Goal: Obtain resource: Download file/media

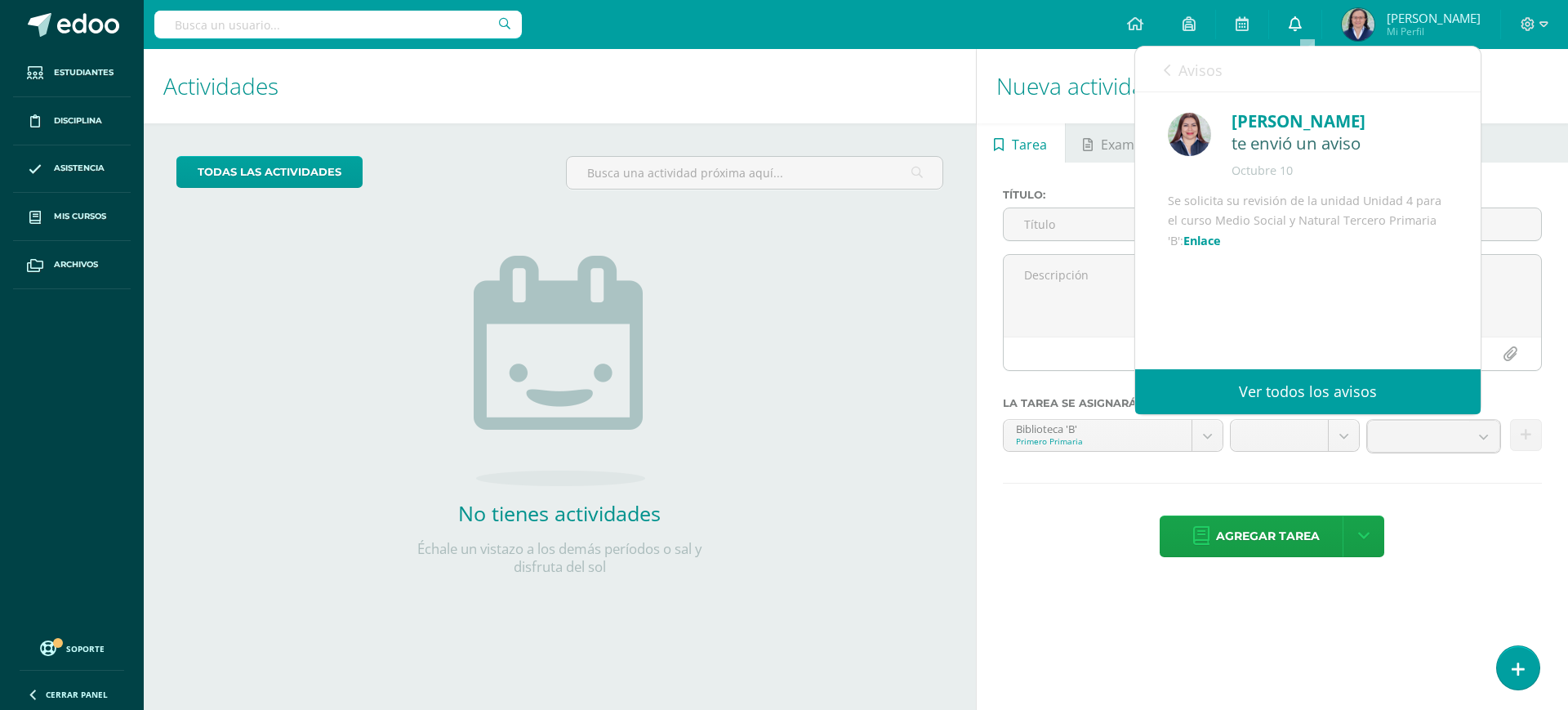
click at [1304, 11] on link "0" at bounding box center [1295, 24] width 52 height 49
click at [1166, 67] on icon at bounding box center [1167, 70] width 7 height 13
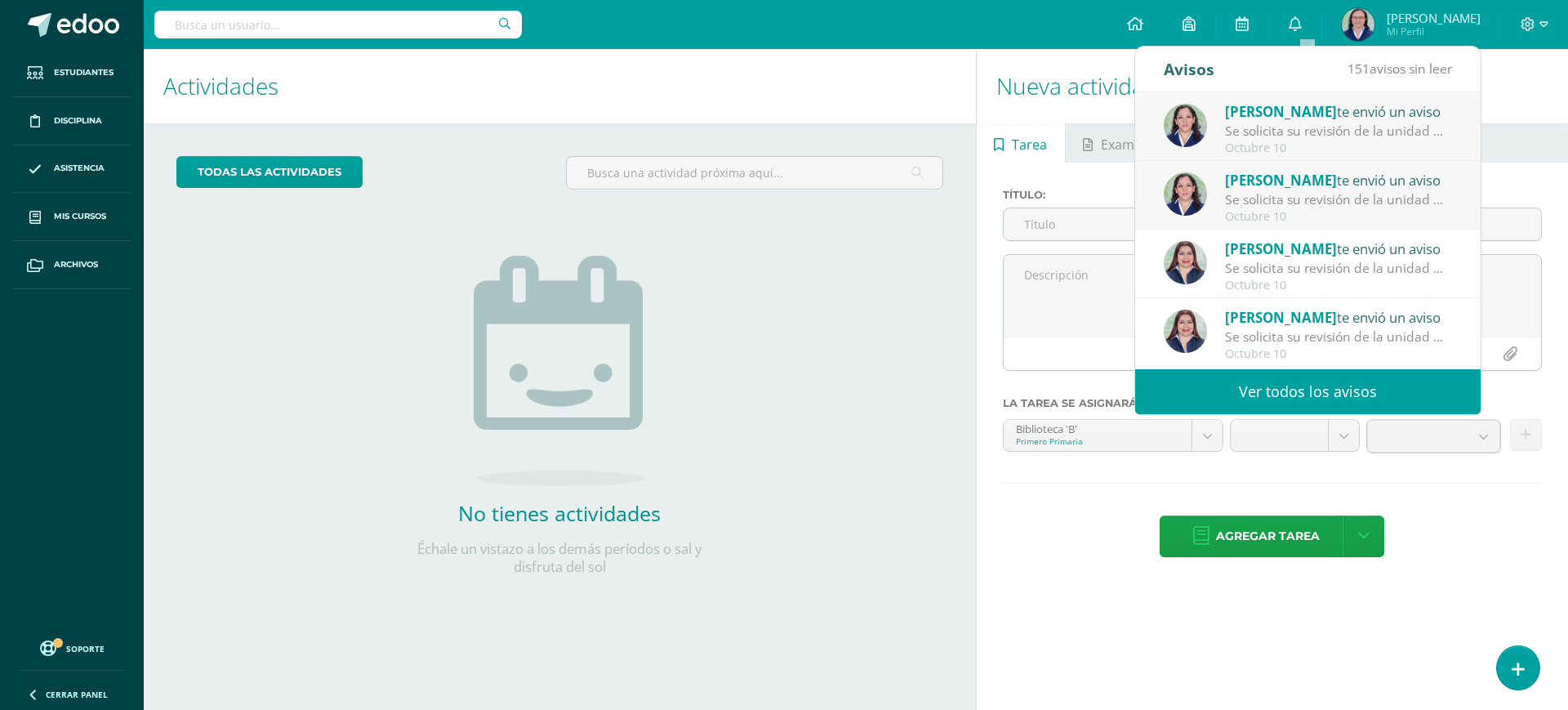
click at [1368, 202] on div "Se solicita su revisión de la unidad Unidad 4 para el curso Ciencias Naturales …" at bounding box center [1338, 200] width 227 height 19
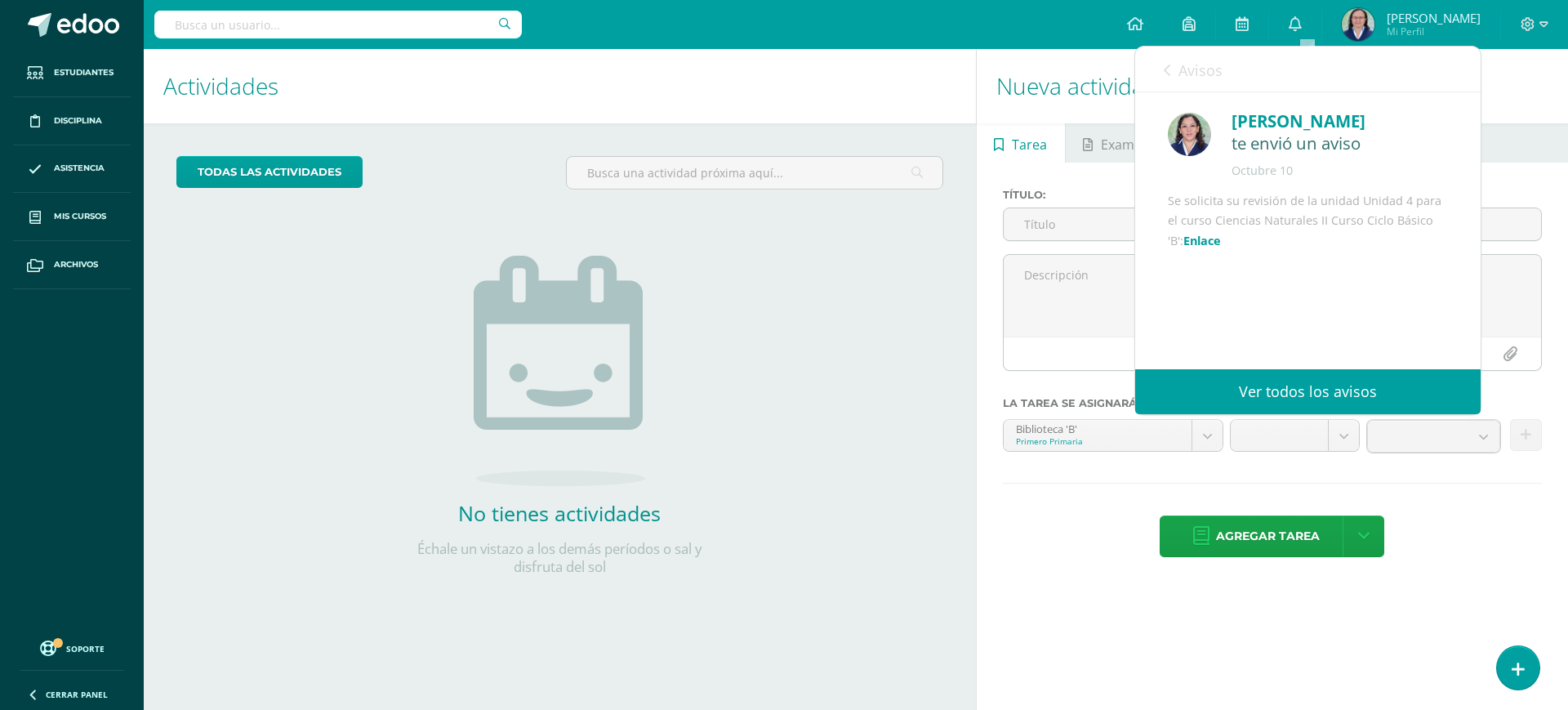
click at [1221, 248] on link "Enlace" at bounding box center [1201, 240] width 37 height 16
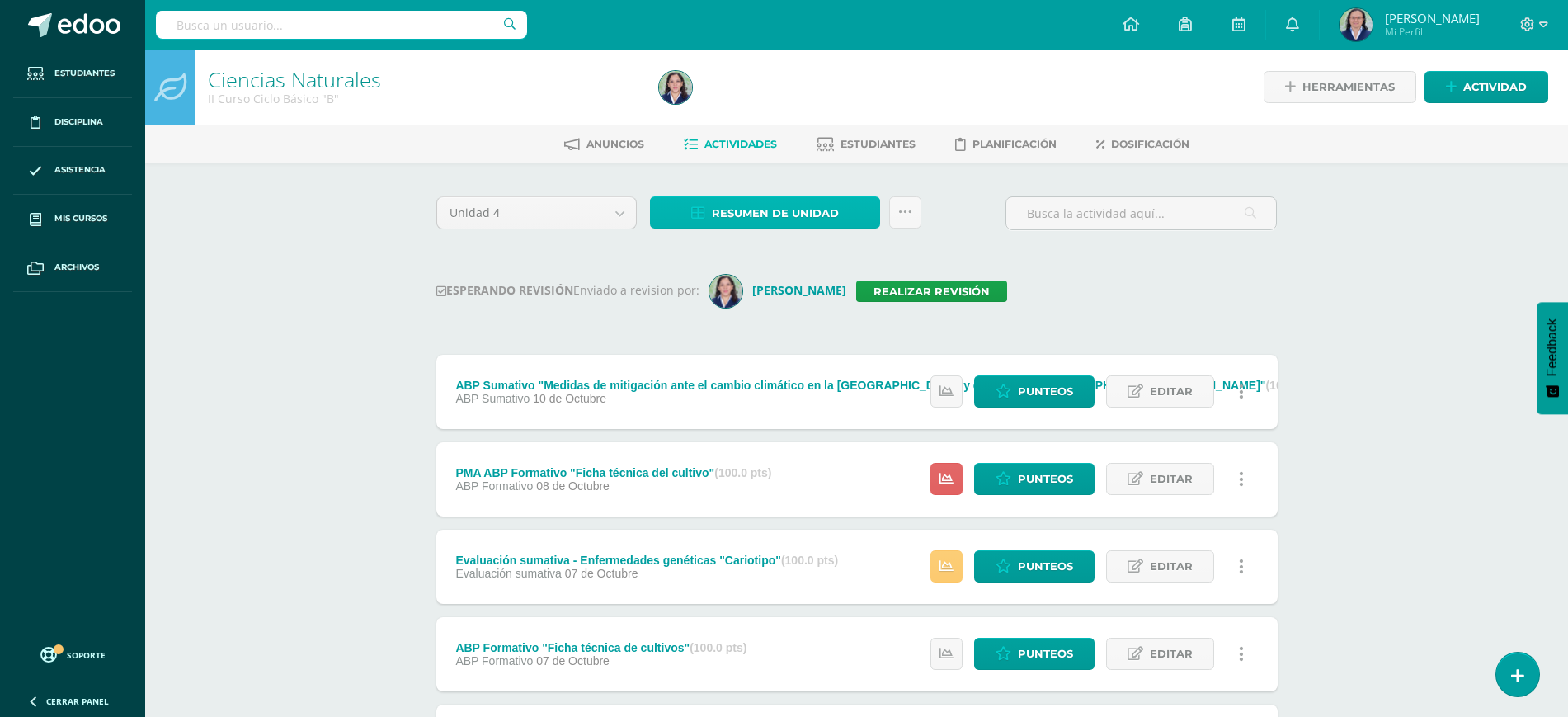
click at [815, 210] on span "Resumen de unidad" at bounding box center [774, 213] width 127 height 31
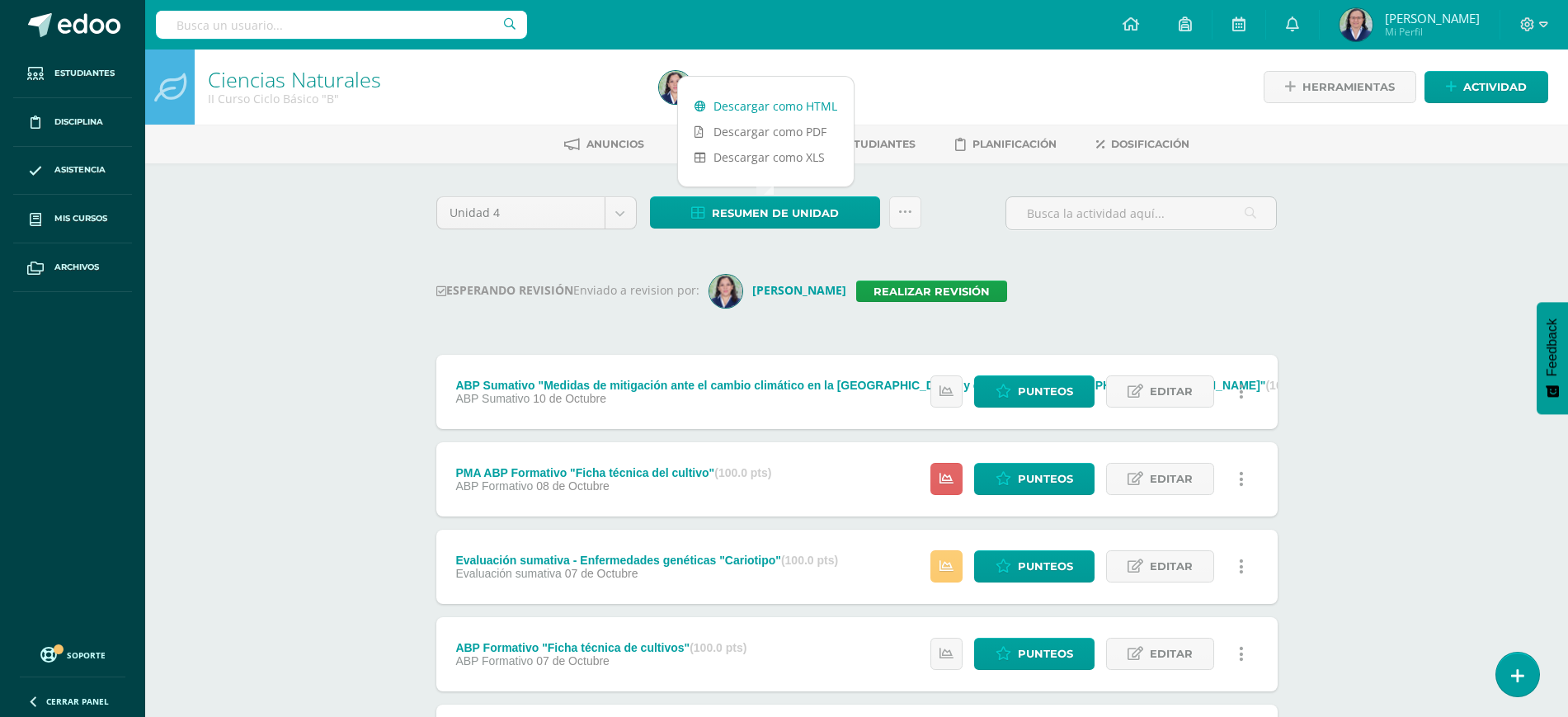
click at [738, 100] on link "Descargar como HTML" at bounding box center [765, 106] width 175 height 25
